Goal: Transaction & Acquisition: Purchase product/service

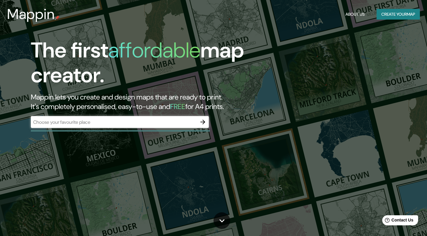
click at [135, 118] on div "​" at bounding box center [120, 122] width 178 height 12
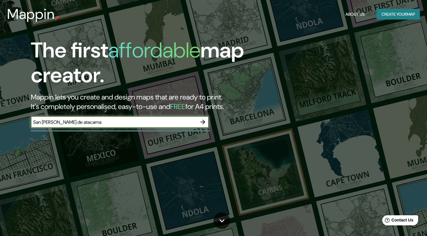
type input "San Pedro de atacama"
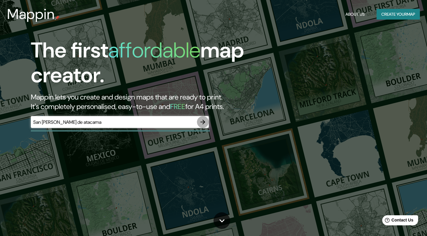
click at [203, 122] on icon "button" at bounding box center [202, 122] width 5 height 5
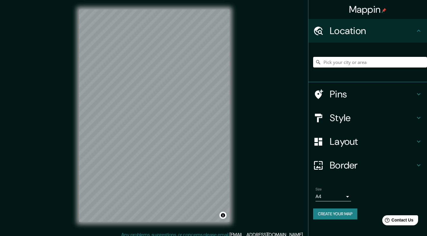
click at [336, 63] on input "Pick your city or area" at bounding box center [370, 62] width 114 height 11
click at [109, 6] on div "© Mapbox © OpenStreetMap Improve this map" at bounding box center [154, 116] width 169 height 232
click at [339, 63] on input "Pick your city or area" at bounding box center [370, 62] width 114 height 11
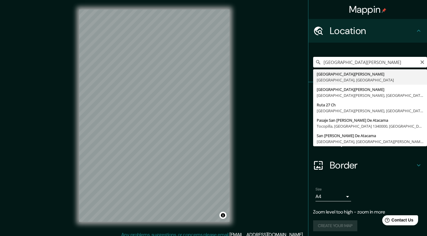
type input "San Pedro de Atacama, Región de Antofagasta, Chile"
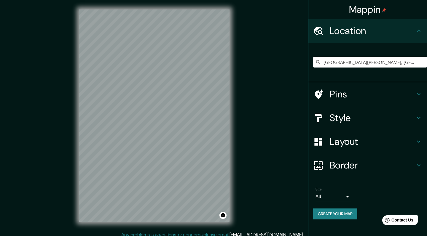
click at [344, 118] on h4 "Style" at bounding box center [372, 118] width 85 height 12
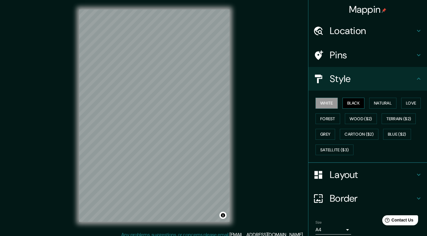
click at [355, 101] on button "Black" at bounding box center [353, 103] width 22 height 11
click at [378, 100] on button "Natural" at bounding box center [382, 103] width 27 height 11
click at [331, 101] on button "White" at bounding box center [327, 103] width 22 height 11
click at [353, 102] on button "Black" at bounding box center [353, 103] width 22 height 11
click at [358, 104] on button "Black" at bounding box center [353, 103] width 22 height 11
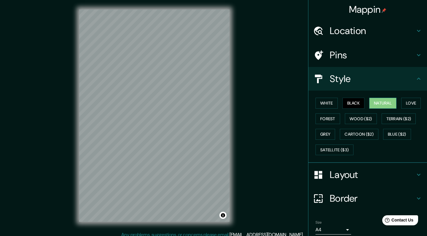
click at [386, 102] on button "Natural" at bounding box center [382, 103] width 27 height 11
click at [203, 0] on html "Mappin Location San Pedro de Atacama, Región de Antofagasta, Chile Pins Style W…" at bounding box center [213, 118] width 427 height 236
click at [354, 101] on button "Black" at bounding box center [353, 103] width 22 height 11
click at [334, 105] on button "White" at bounding box center [327, 103] width 22 height 11
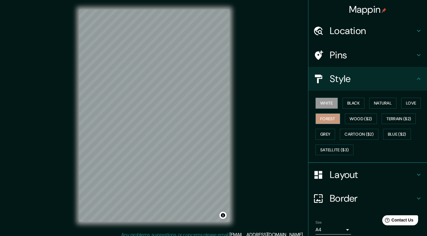
click at [325, 116] on button "Forest" at bounding box center [328, 119] width 25 height 11
click at [363, 117] on button "Wood ($2)" at bounding box center [361, 119] width 32 height 11
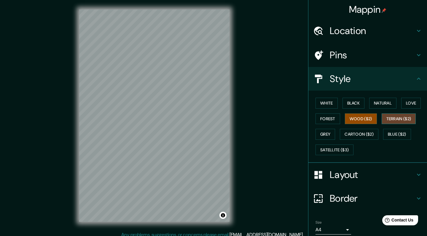
click at [394, 117] on button "Terrain ($2)" at bounding box center [399, 119] width 34 height 11
click at [409, 103] on button "Love" at bounding box center [411, 103] width 20 height 11
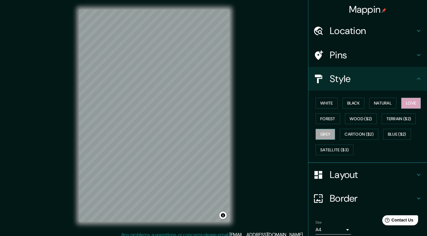
click at [327, 136] on button "Grey" at bounding box center [326, 134] width 20 height 11
click at [342, 135] on button "Cartoon ($2)" at bounding box center [359, 134] width 39 height 11
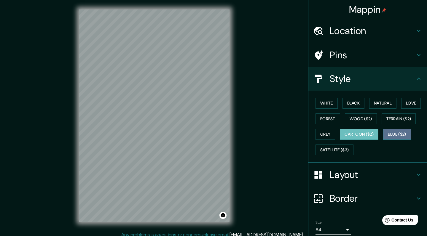
click at [395, 131] on button "Blue ($2)" at bounding box center [397, 134] width 28 height 11
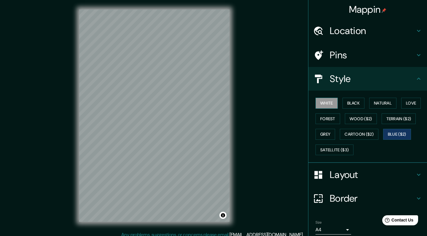
click at [331, 101] on button "White" at bounding box center [327, 103] width 22 height 11
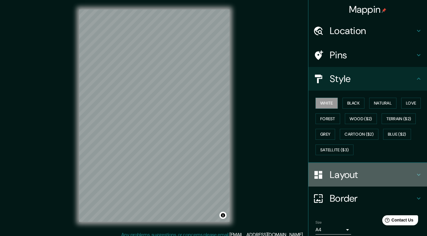
click at [341, 176] on h4 "Layout" at bounding box center [372, 175] width 85 height 12
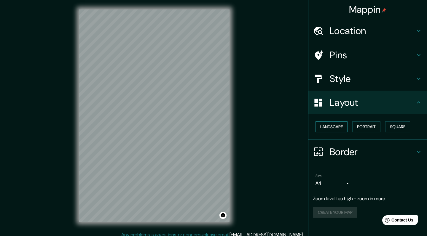
click at [340, 127] on button "Landscape" at bounding box center [332, 127] width 32 height 11
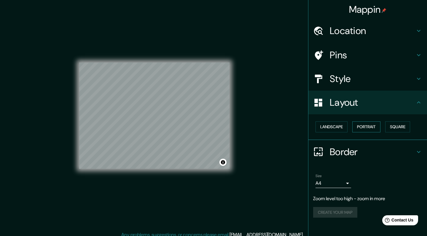
click at [365, 128] on button "Portrait" at bounding box center [366, 127] width 28 height 11
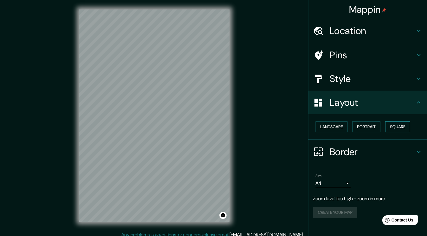
click at [407, 123] on button "Square" at bounding box center [397, 127] width 25 height 11
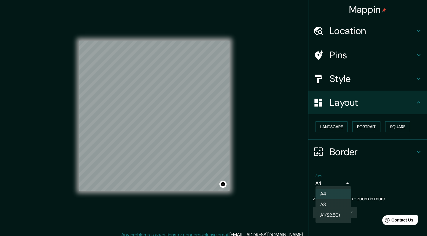
click at [340, 184] on body "Mappin Location San Pedro de Atacama, Región de Antofagasta, Chile Pins Style L…" at bounding box center [213, 118] width 427 height 236
click at [344, 179] on div at bounding box center [213, 118] width 427 height 236
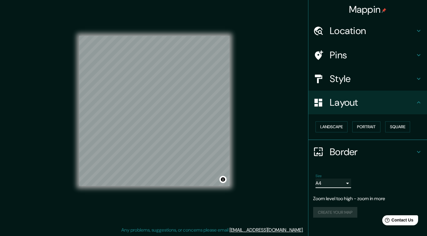
scroll to position [5, 0]
click at [415, 103] on icon at bounding box center [418, 102] width 7 height 7
click at [419, 102] on icon at bounding box center [419, 102] width 4 height 2
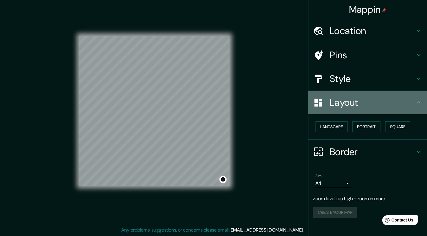
click at [419, 102] on icon at bounding box center [419, 102] width 4 height 2
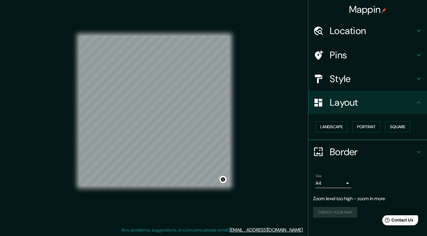
click at [334, 211] on div "Create your map" at bounding box center [367, 212] width 109 height 11
click at [345, 181] on body "Mappin Location San Pedro de Atacama, Región de Antofagasta, Chile Pins Style L…" at bounding box center [213, 113] width 427 height 236
click at [326, 205] on li "A3" at bounding box center [334, 205] width 36 height 11
click at [337, 185] on body "Mappin Location San Pedro de Atacama, Región de Antofagasta, Chile Pins Style L…" at bounding box center [213, 113] width 427 height 236
click at [325, 212] on li "A1 ($2.50)" at bounding box center [334, 215] width 36 height 11
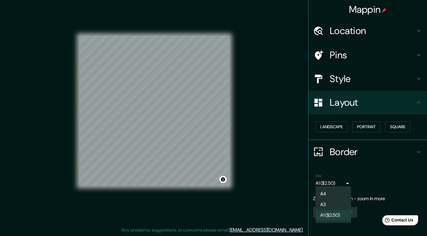
click at [334, 184] on body "Mappin Location San Pedro de Atacama, Región de Antofagasta, Chile Pins Style L…" at bounding box center [213, 113] width 427 height 236
click at [324, 193] on li "A4" at bounding box center [334, 194] width 36 height 11
type input "single"
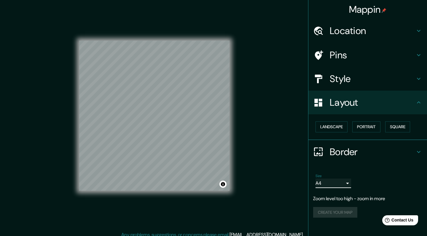
scroll to position [0, 0]
click at [382, 28] on h4 "Location" at bounding box center [372, 31] width 85 height 12
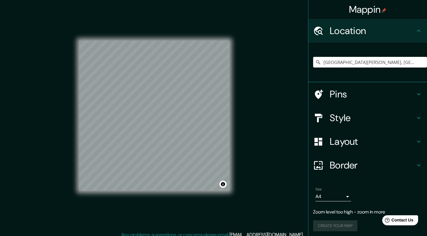
click at [382, 28] on h4 "Location" at bounding box center [372, 31] width 85 height 12
click at [419, 91] on icon at bounding box center [418, 94] width 7 height 7
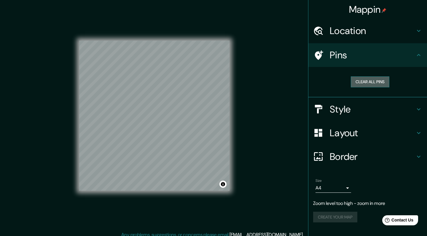
click at [381, 79] on button "Clear all pins" at bounding box center [370, 82] width 39 height 11
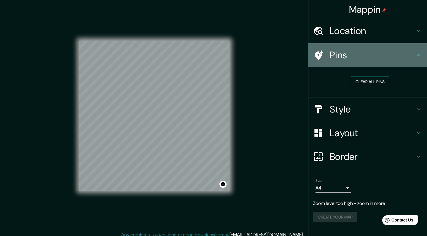
click at [418, 55] on icon at bounding box center [418, 55] width 7 height 7
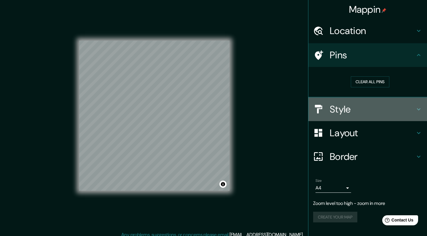
click at [415, 106] on icon at bounding box center [418, 109] width 7 height 7
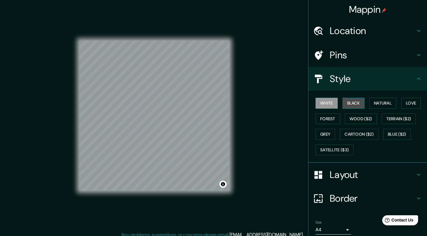
click at [353, 103] on button "Black" at bounding box center [353, 103] width 22 height 11
click at [332, 101] on button "White" at bounding box center [327, 103] width 22 height 11
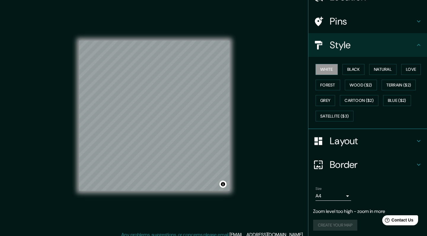
scroll to position [33, 0]
click at [334, 224] on div "Create your map" at bounding box center [367, 226] width 109 height 11
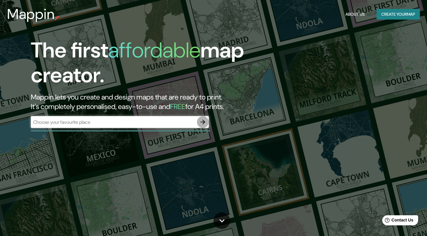
click at [205, 119] on icon "button" at bounding box center [202, 122] width 7 height 7
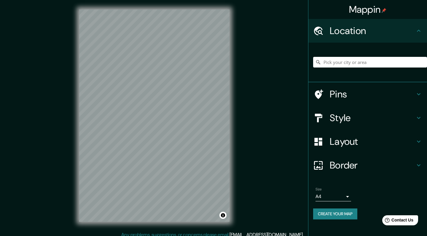
click at [248, 42] on div "Mappin Location Pins Style Layout Border Choose a border. Hint : you can make l…" at bounding box center [213, 120] width 427 height 241
click at [281, 0] on html "Mappin Location Pins Style Layout Border Choose a border. Hint : you can make l…" at bounding box center [213, 118] width 427 height 236
click at [278, 0] on html "Mappin Location Pins Style Layout Border Choose a border. Hint : you can make l…" at bounding box center [213, 118] width 427 height 236
click at [252, 0] on html "Mappin Location Pins Style Layout Border Choose a border. Hint : you can make l…" at bounding box center [213, 118] width 427 height 236
click at [230, 28] on div "© Mapbox © OpenStreetMap Improve this map" at bounding box center [154, 116] width 169 height 232
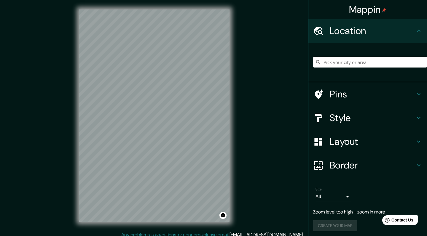
click at [56, 189] on div "Mappin Location Pins Style Layout Border Choose a border. Hint : you can make l…" at bounding box center [213, 120] width 427 height 241
click at [35, 186] on div "Mappin Location Pins Style Layout Border Choose a border. Hint : you can make l…" at bounding box center [213, 120] width 427 height 241
click at [329, 56] on div "Mappin Location Pins Style Layout Border Choose a border. Hint : you can make l…" at bounding box center [213, 120] width 427 height 241
click at [230, 61] on div "© Mapbox © OpenStreetMap Improve this map" at bounding box center [154, 116] width 169 height 232
click at [346, 65] on input "Pick your city or area" at bounding box center [370, 62] width 114 height 11
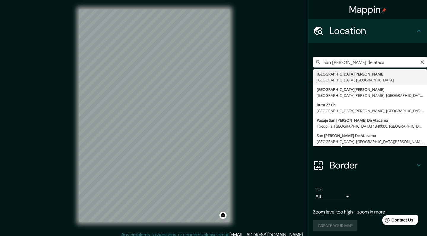
type input "San Pedro de Atacama, Región de Antofagasta, Chile"
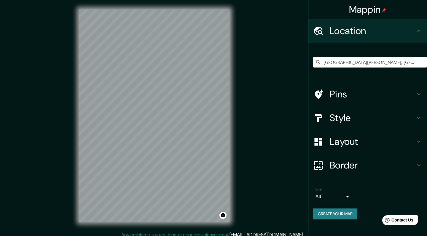
click at [351, 118] on h4 "Style" at bounding box center [372, 118] width 85 height 12
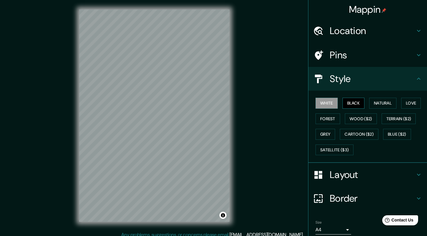
click at [354, 99] on button "Black" at bounding box center [353, 103] width 22 height 11
click at [332, 99] on button "White" at bounding box center [327, 103] width 22 height 11
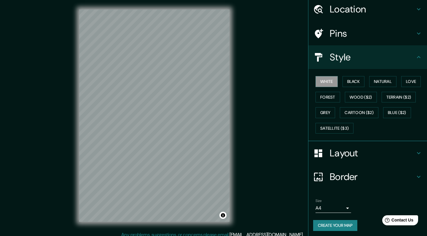
scroll to position [21, 0]
click at [346, 223] on button "Create your map" at bounding box center [335, 226] width 44 height 11
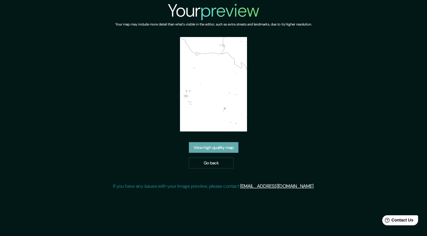
click at [208, 149] on link "View high quality map" at bounding box center [214, 147] width 50 height 11
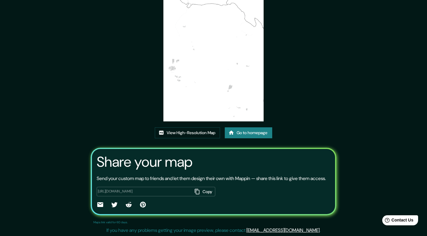
scroll to position [47, 0]
